Goal: Information Seeking & Learning: Learn about a topic

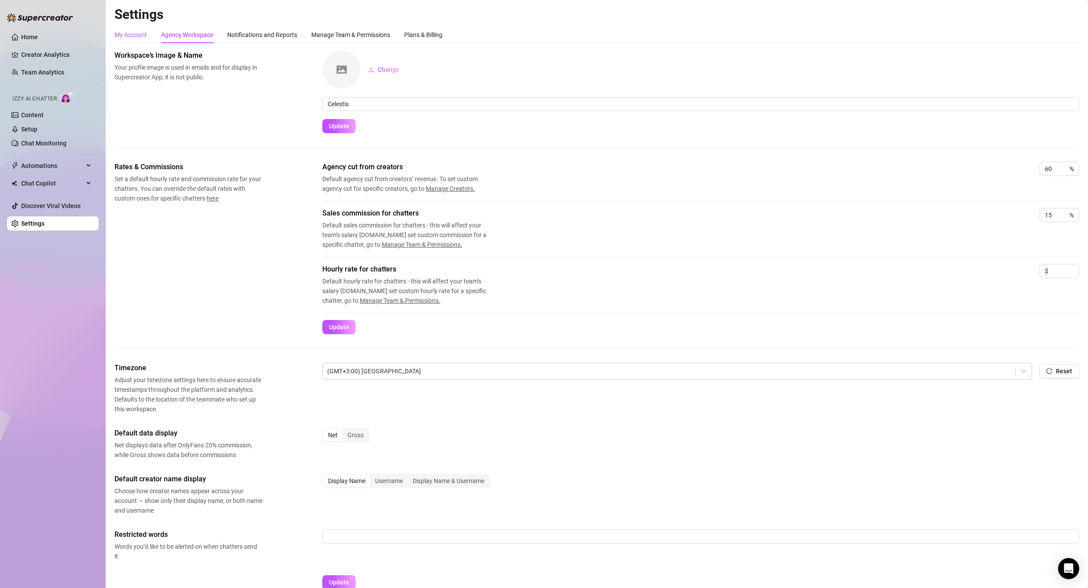
click at [130, 38] on div "My Account" at bounding box center [131, 35] width 33 height 10
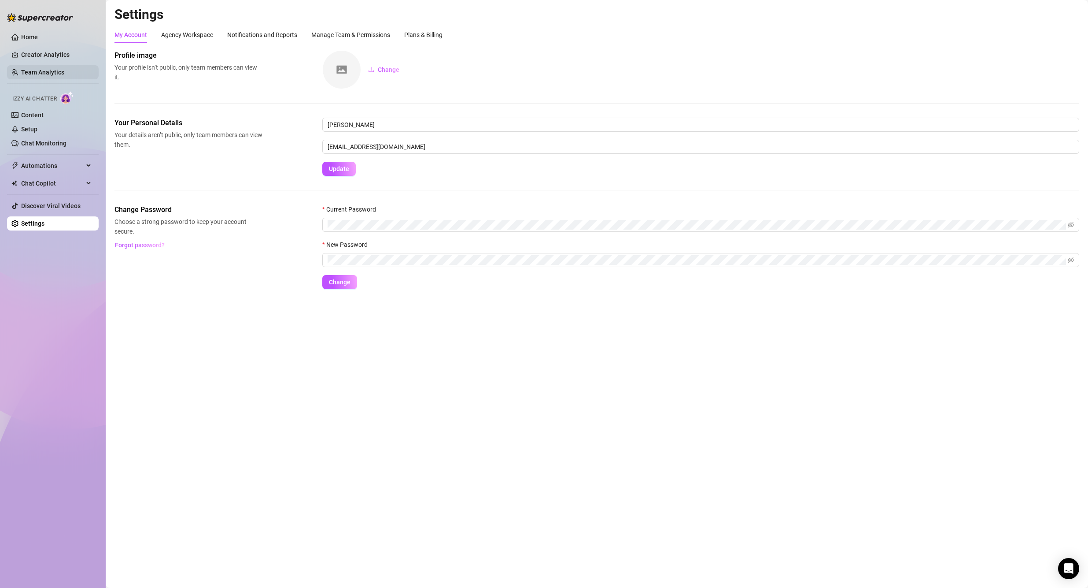
click at [44, 69] on link "Team Analytics" at bounding box center [42, 72] width 43 height 7
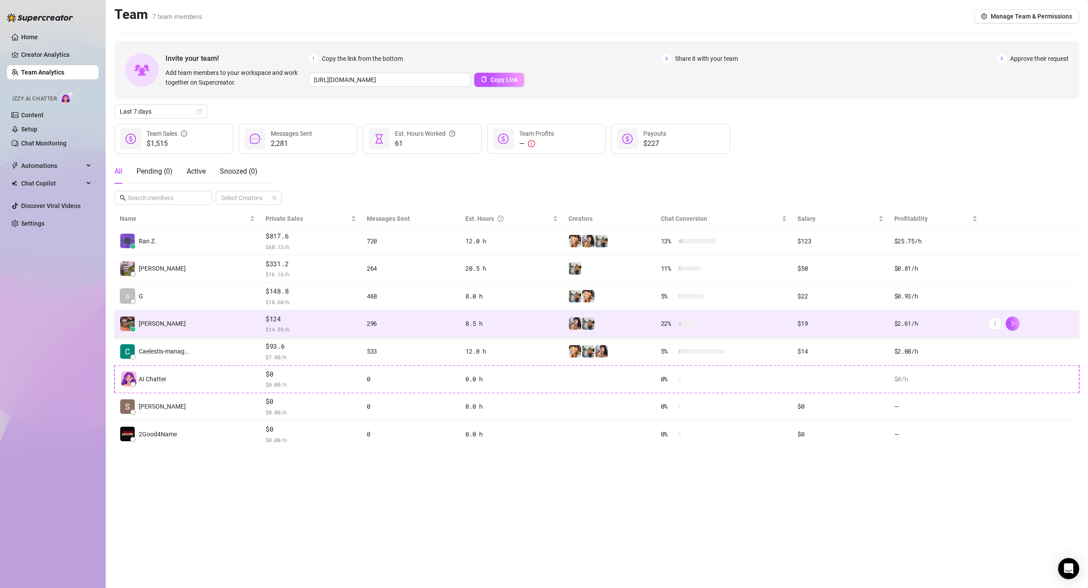
click at [270, 322] on span "$124" at bounding box center [311, 319] width 91 height 11
